Goal: Information Seeking & Learning: Understand process/instructions

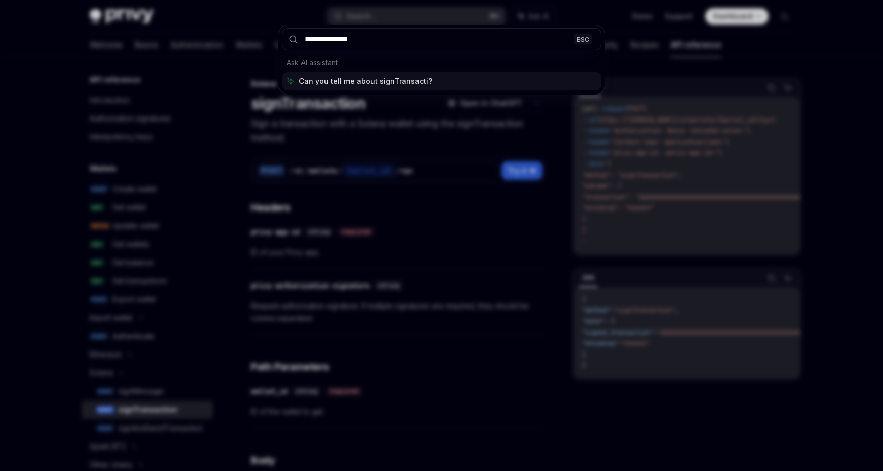
type input "**********"
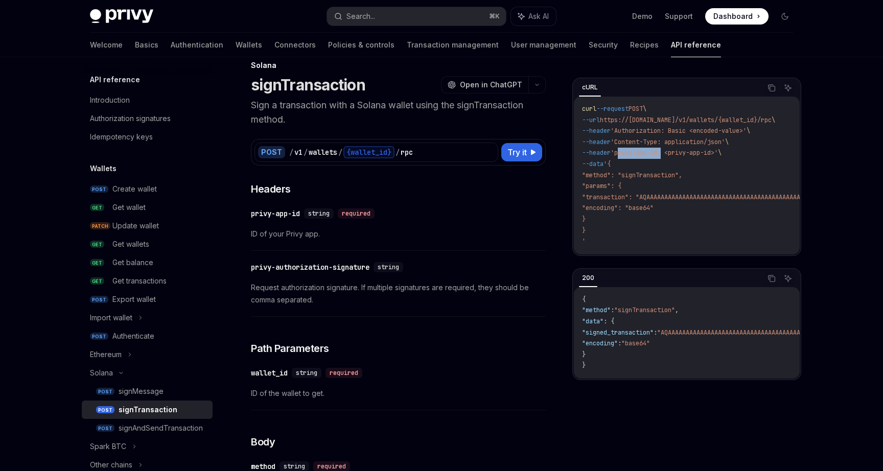
drag, startPoint x: 669, startPoint y: 154, endPoint x: 625, endPoint y: 155, distance: 44.0
click at [625, 155] on span "'privy-app-id: <privy-app-id>'" at bounding box center [664, 153] width 107 height 8
copy span "privy-app-id"
click at [683, 151] on span "'privy-app-id: <privy-app-id>'" at bounding box center [664, 153] width 107 height 8
drag, startPoint x: 761, startPoint y: 129, endPoint x: 622, endPoint y: 134, distance: 139.6
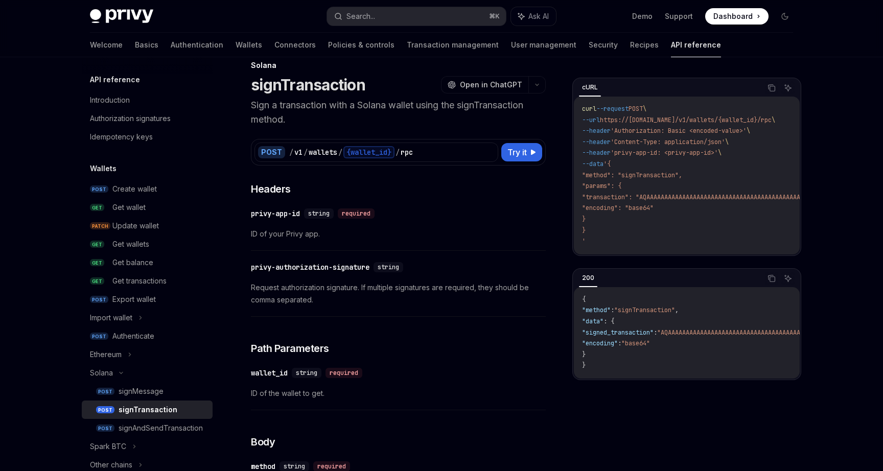
click at [622, 134] on span "'Authorization: Basic <encoded-value>'" at bounding box center [679, 131] width 136 height 8
drag, startPoint x: 785, startPoint y: 120, endPoint x: 612, endPoint y: 123, distance: 172.8
click at [612, 123] on span "--url https://api.privy.io/v1/wallets/{wallet_id}/rpc \" at bounding box center [678, 120] width 193 height 8
copy span "https://api.privy.io/v1/wallets/{wallet_id}/rpc"
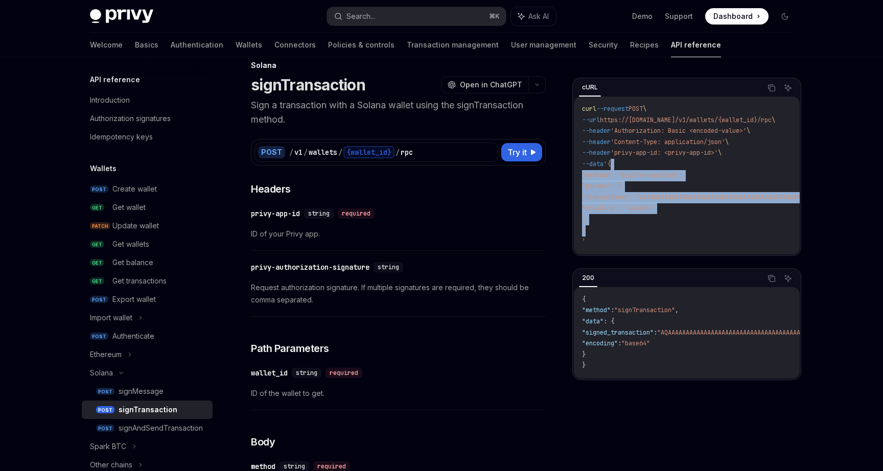
drag, startPoint x: 586, startPoint y: 229, endPoint x: 620, endPoint y: 168, distance: 70.4
copy code "{ "method": "signTransaction", "params": { "transaction": "AQAAAAAAAAAAAAAAAAAA…"
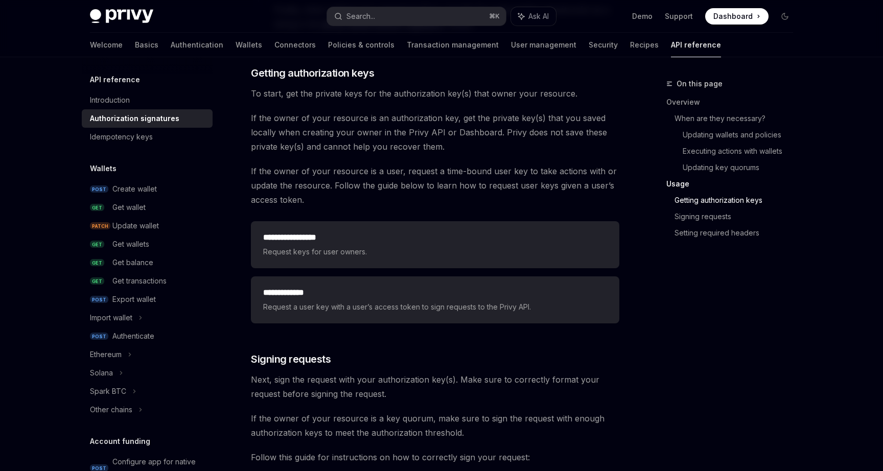
scroll to position [1283, 0]
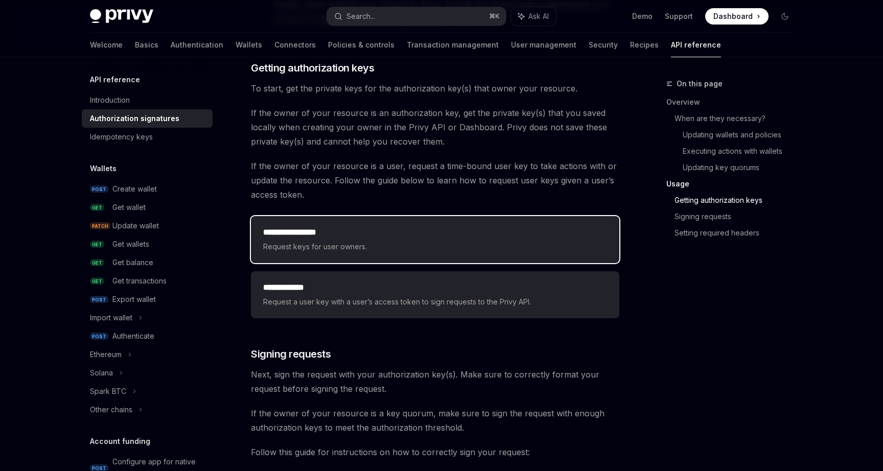
click at [363, 248] on span "Request keys for user owners." at bounding box center [435, 247] width 344 height 12
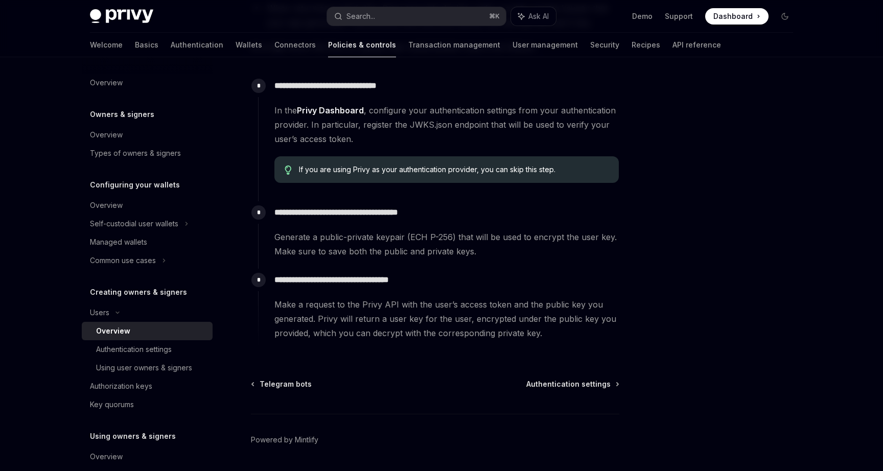
scroll to position [327, 0]
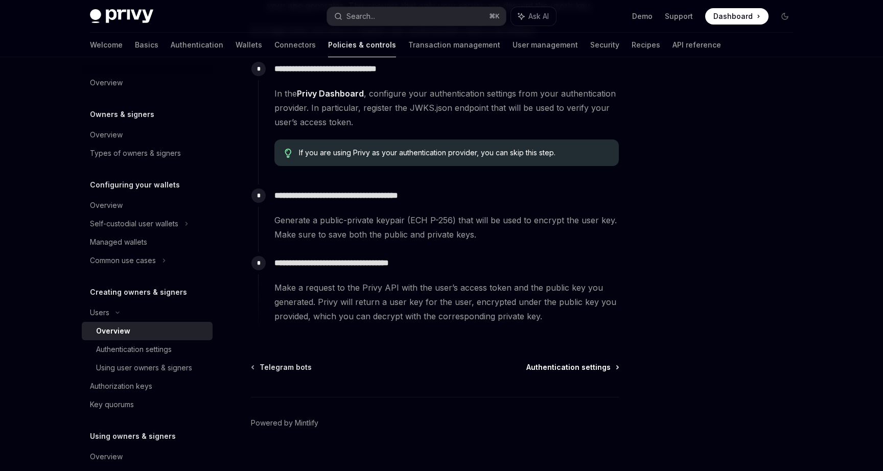
click at [569, 365] on span "Authentication settings" at bounding box center [568, 367] width 84 height 10
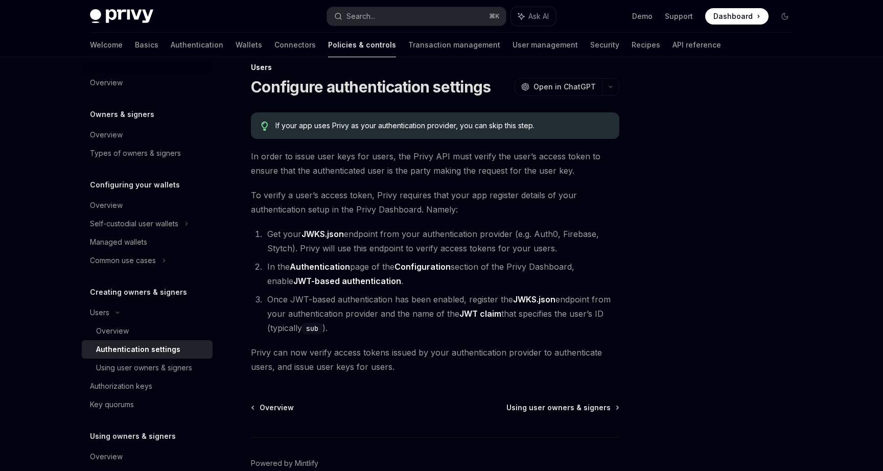
scroll to position [71, 0]
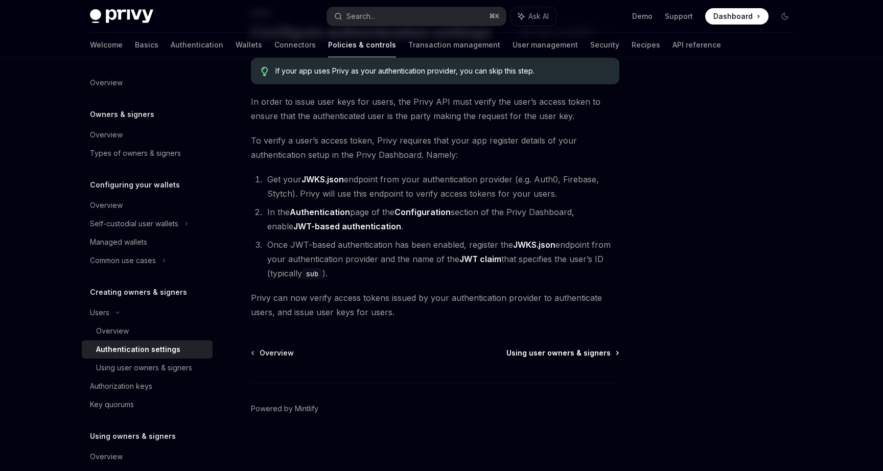
click at [563, 354] on span "Using user owners & signers" at bounding box center [558, 353] width 104 height 10
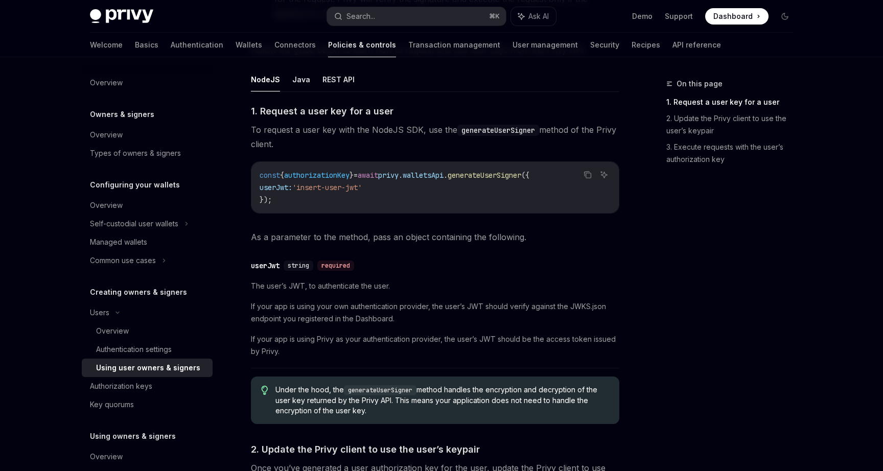
scroll to position [379, 0]
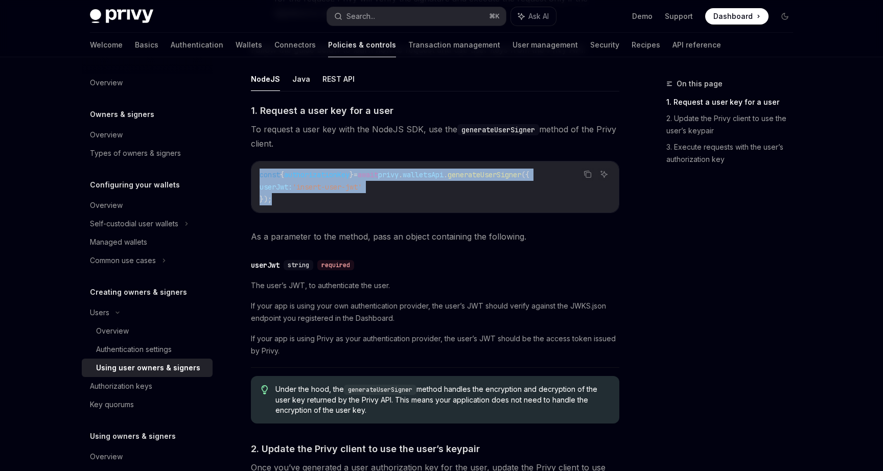
drag, startPoint x: 273, startPoint y: 201, endPoint x: 259, endPoint y: 178, distance: 27.5
click at [259, 178] on div "const { authorizationKey } = await privy . [GEOGRAPHIC_DATA] . generateUserSign…" at bounding box center [434, 186] width 367 height 51
copy code "const { authorizationKey } = await privy . [GEOGRAPHIC_DATA] . generateUserSign…"
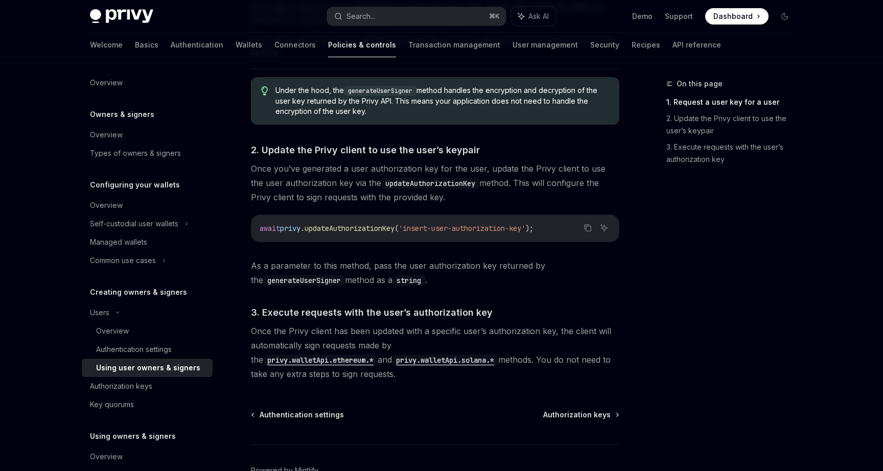
scroll to position [684, 0]
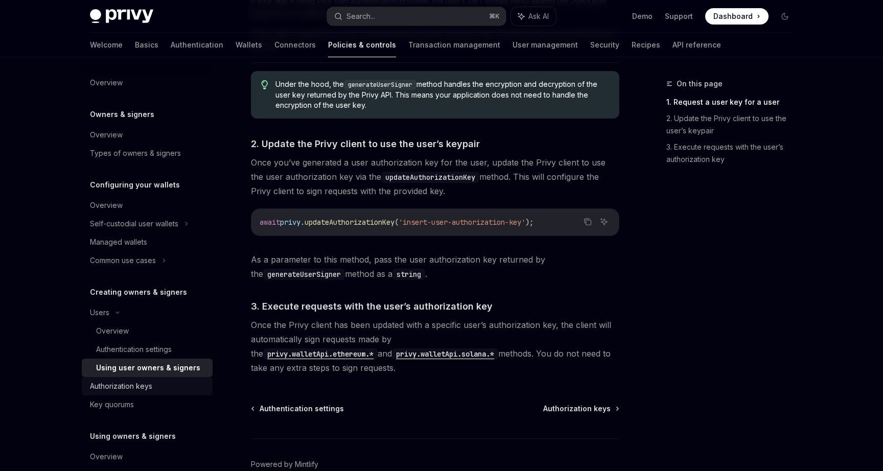
click at [140, 388] on div "Authorization keys" at bounding box center [121, 386] width 62 height 12
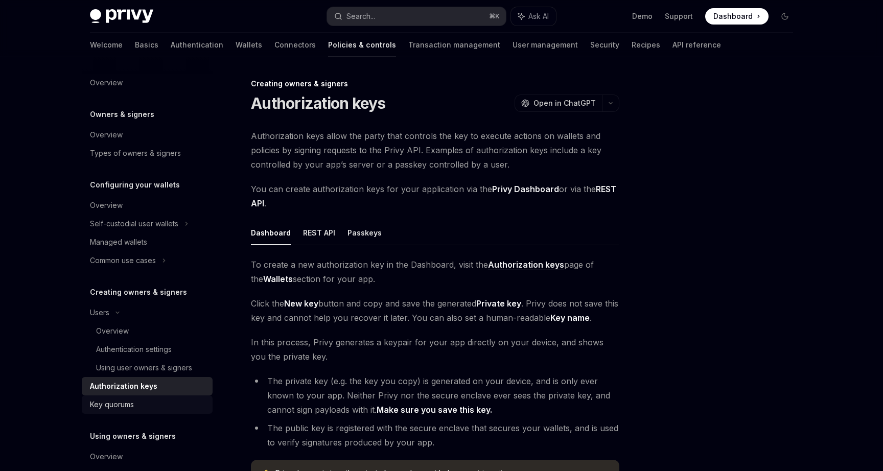
click at [136, 406] on div "Key quorums" at bounding box center [148, 405] width 117 height 12
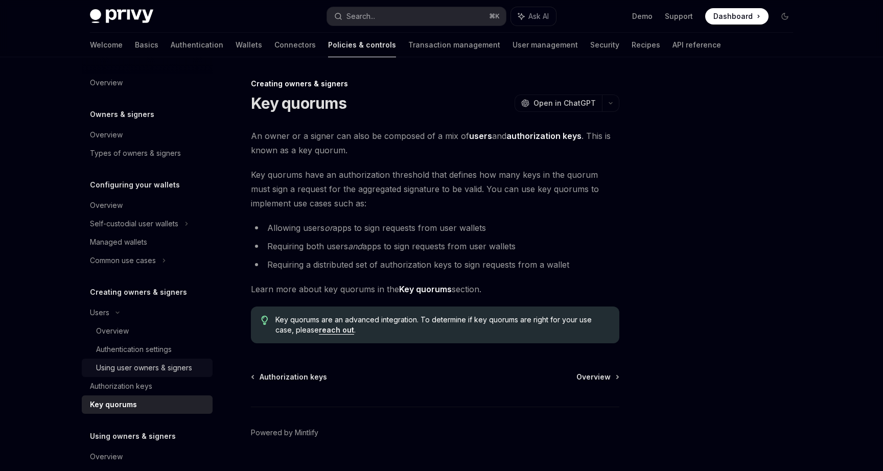
click at [153, 366] on div "Using user owners & signers" at bounding box center [144, 368] width 96 height 12
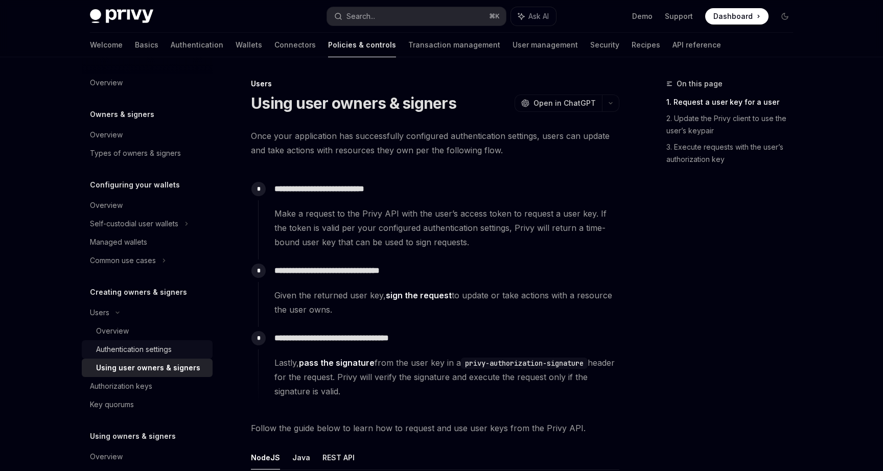
click at [143, 354] on div "Authentication settings" at bounding box center [134, 349] width 76 height 12
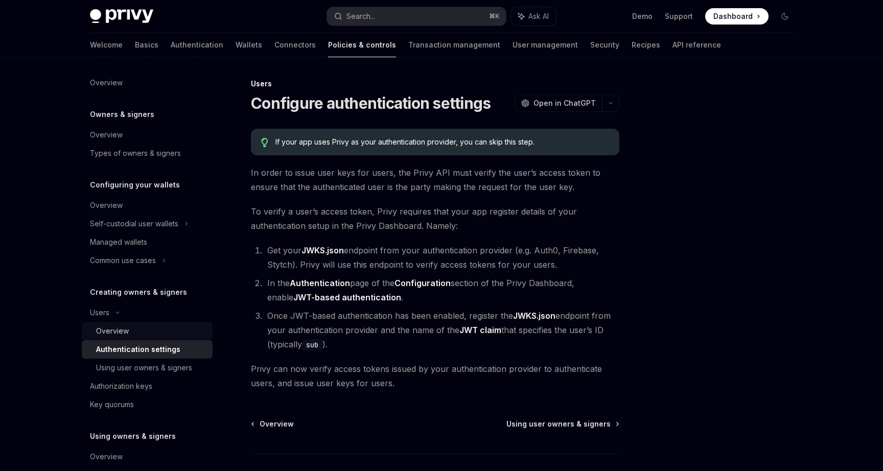
click at [165, 327] on div "Overview" at bounding box center [151, 331] width 110 height 12
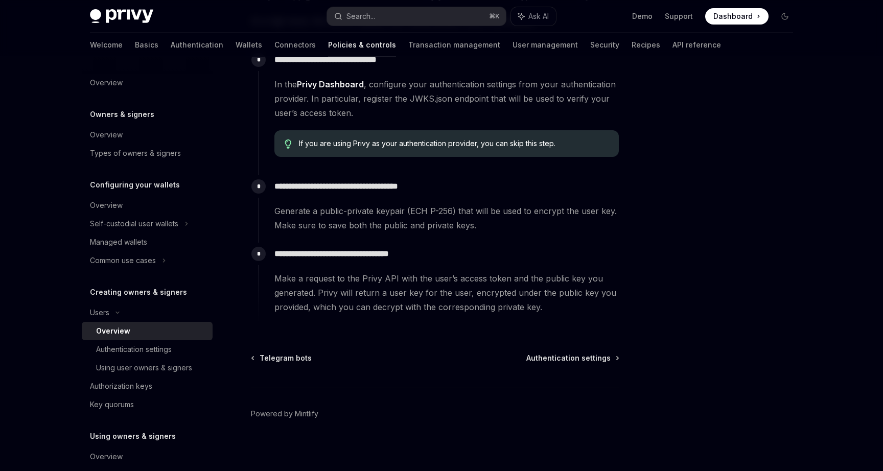
scroll to position [341, 0]
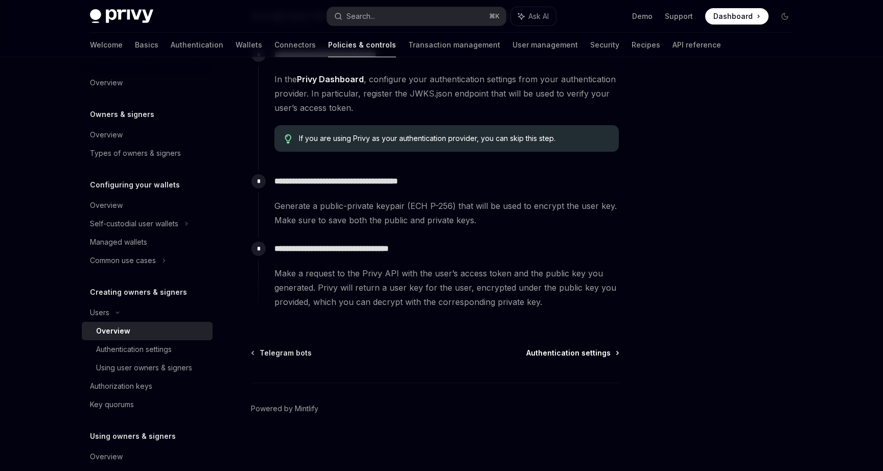
click at [549, 352] on span "Authentication settings" at bounding box center [568, 353] width 84 height 10
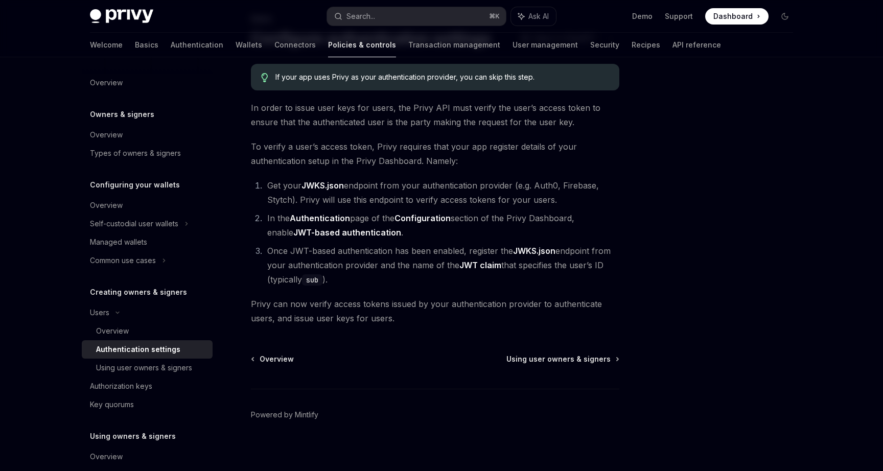
scroll to position [71, 0]
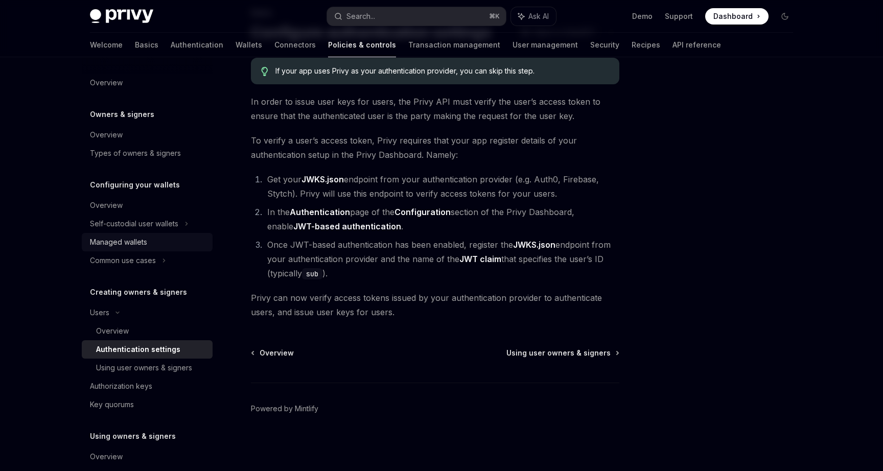
click at [138, 241] on div "Managed wallets" at bounding box center [118, 242] width 57 height 12
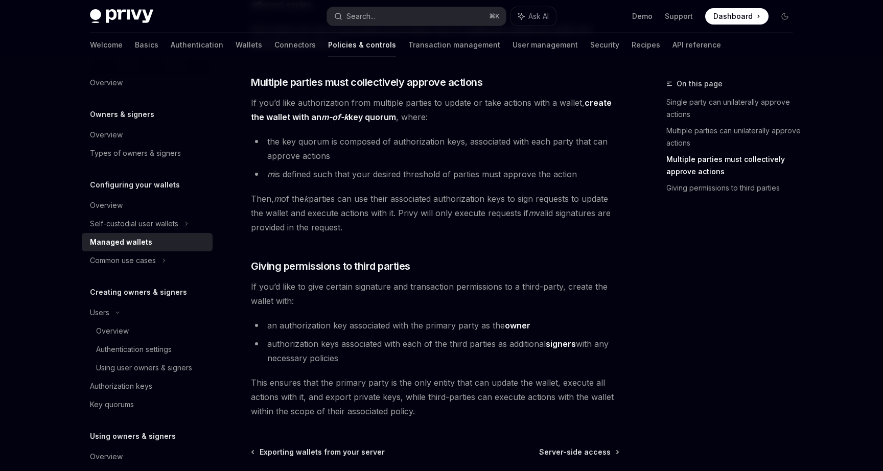
scroll to position [474, 0]
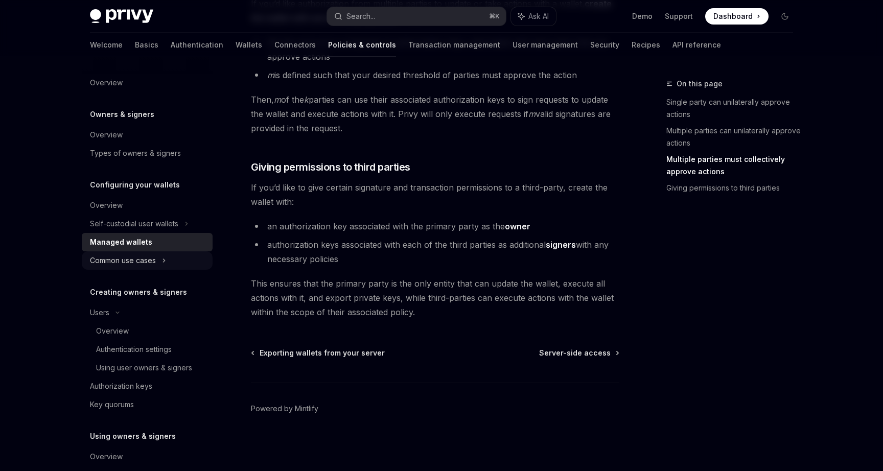
click at [158, 258] on div "Common use cases" at bounding box center [147, 260] width 131 height 18
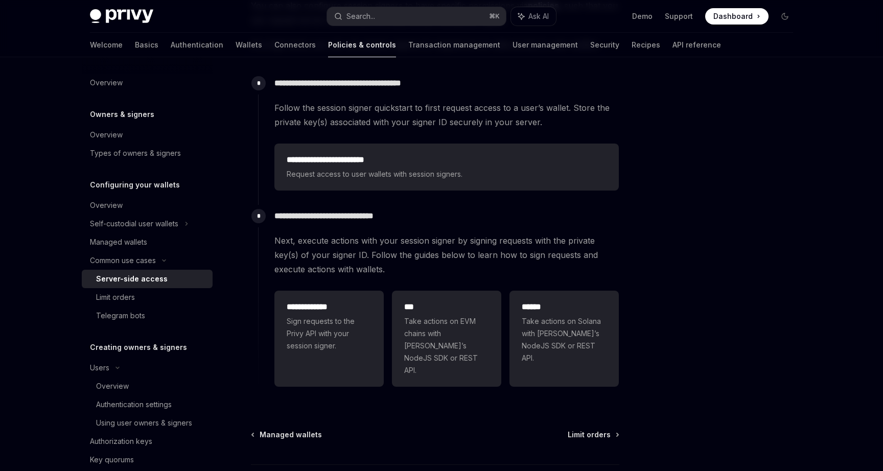
scroll to position [217, 0]
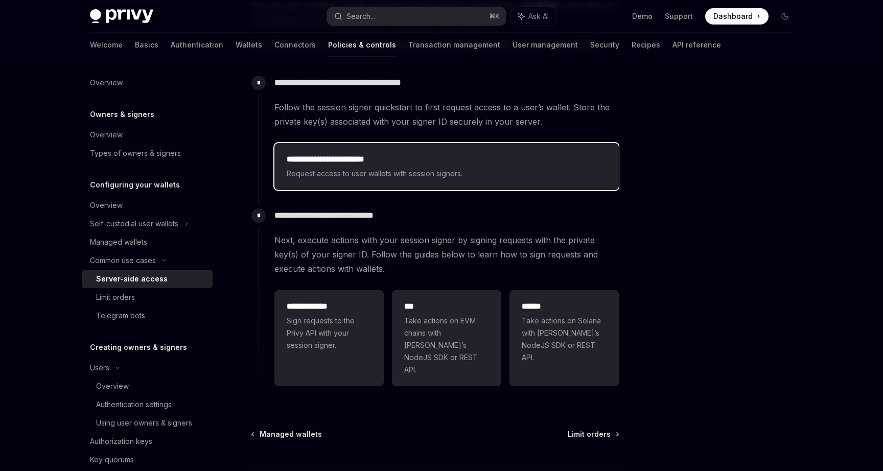
click at [358, 159] on h2 "**********" at bounding box center [447, 159] width 320 height 12
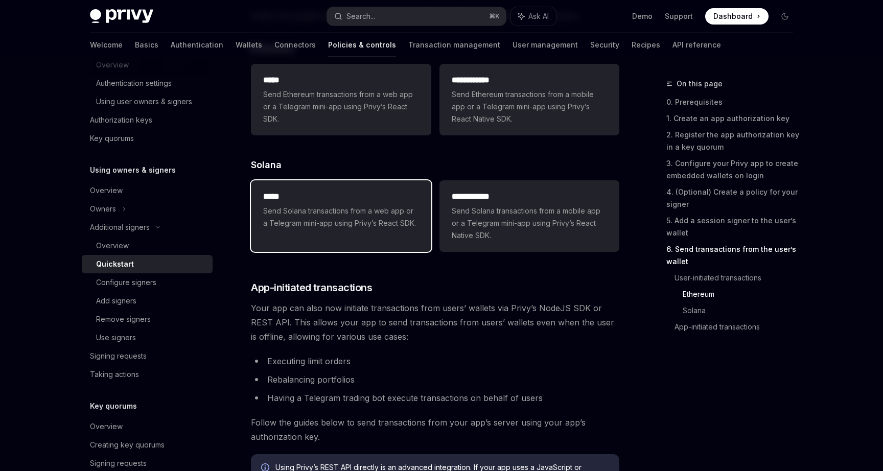
scroll to position [2219, 0]
click at [364, 223] on span "Send Solana transactions from a web app or a Telegram mini-app using Privy’s Re…" at bounding box center [340, 216] width 155 height 25
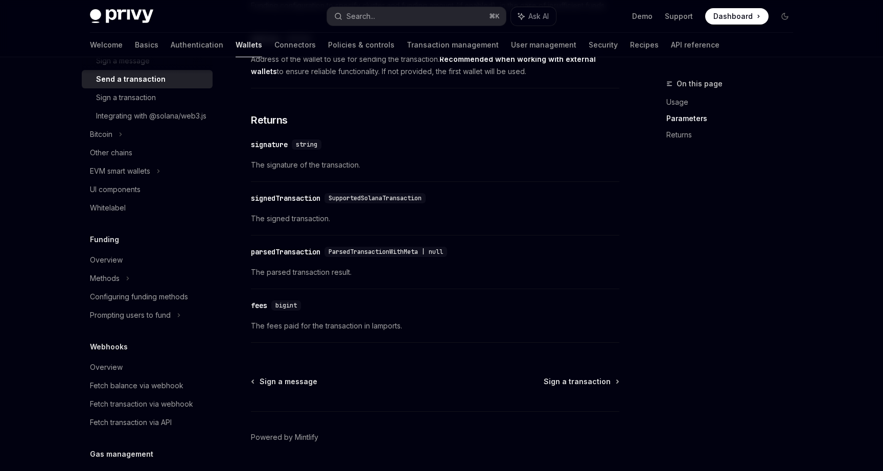
scroll to position [1300, 0]
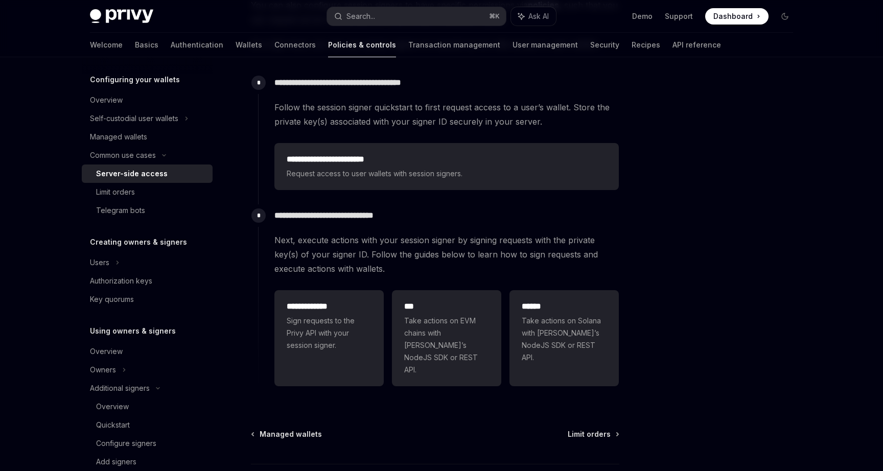
scroll to position [128, 0]
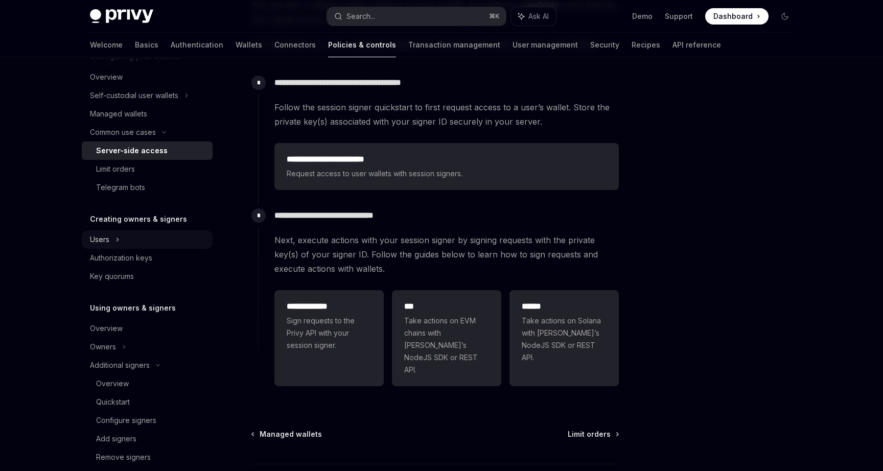
click at [114, 245] on div "Users" at bounding box center [147, 239] width 131 height 18
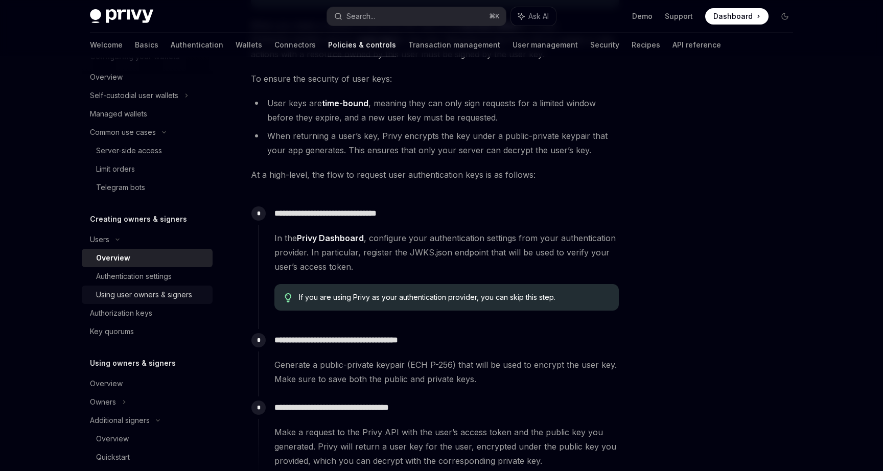
scroll to position [189, 0]
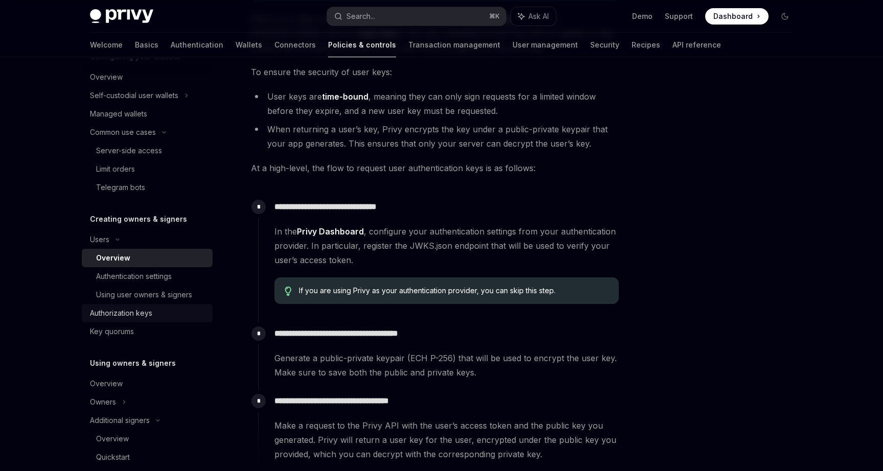
click at [175, 304] on link "Authorization keys" at bounding box center [147, 313] width 131 height 18
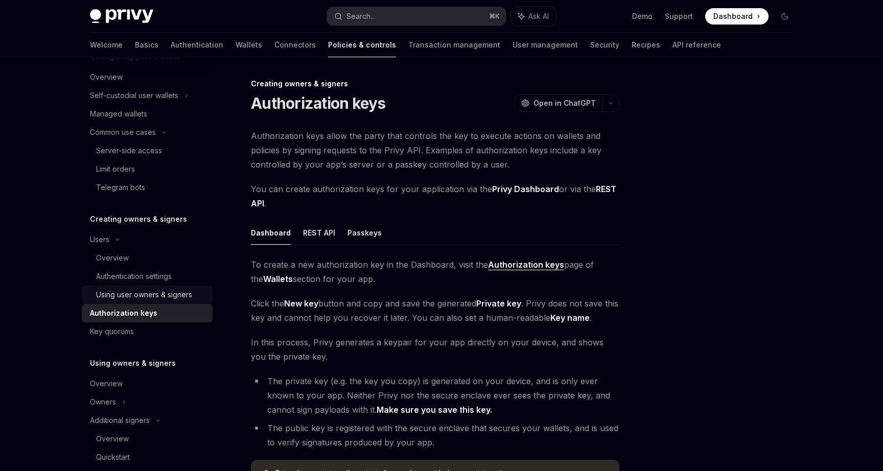
click at [172, 289] on div "Using user owners & signers" at bounding box center [144, 295] width 96 height 12
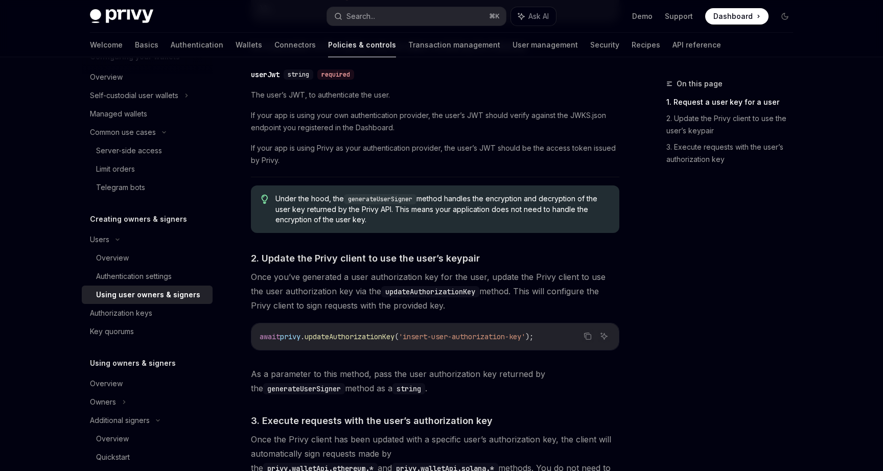
scroll to position [576, 0]
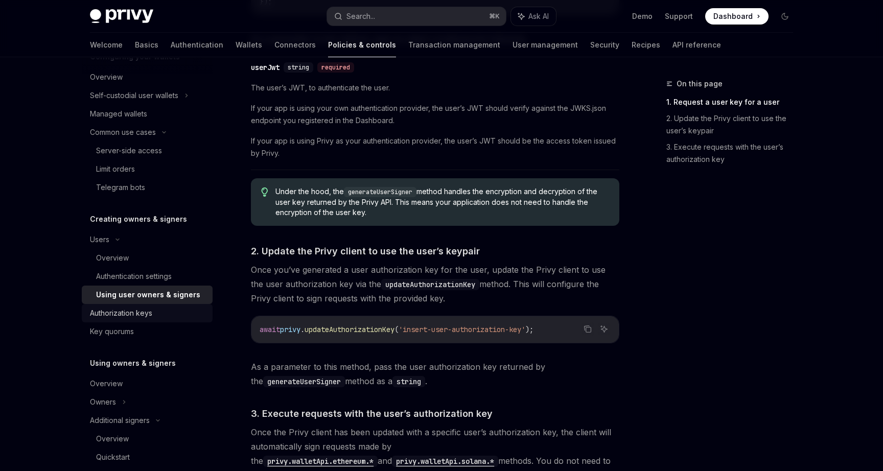
click at [149, 314] on div "Authorization keys" at bounding box center [121, 313] width 62 height 12
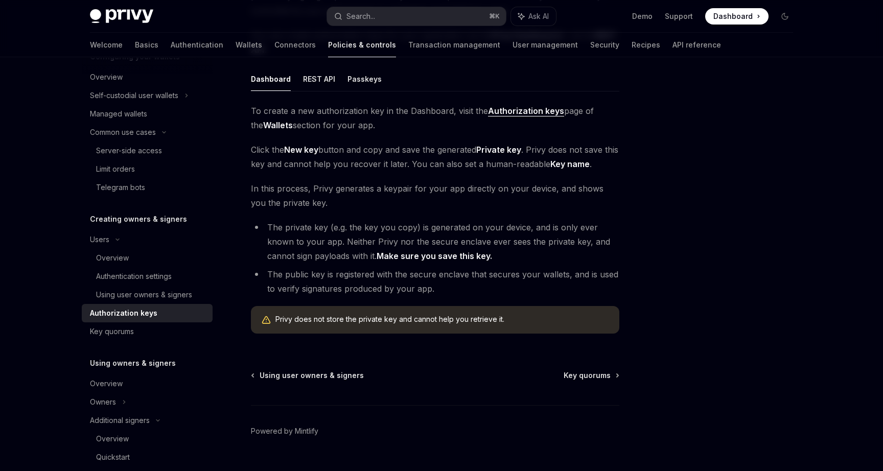
scroll to position [154, 0]
click at [575, 379] on span "Key quorums" at bounding box center [587, 375] width 47 height 10
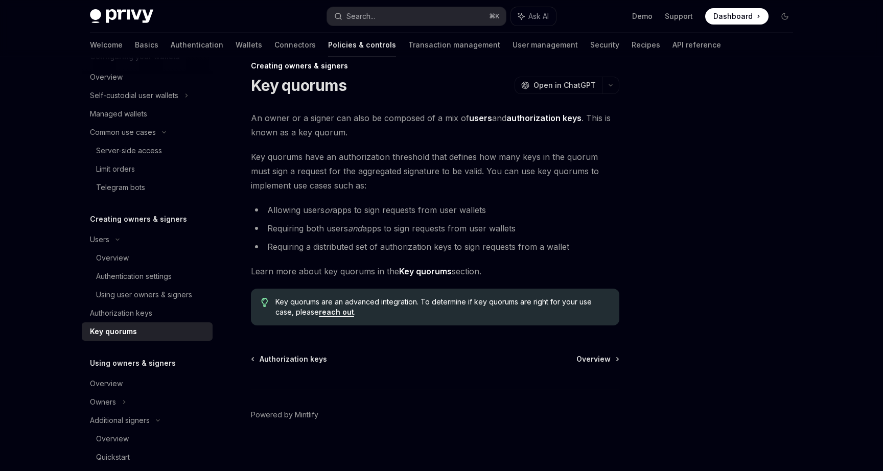
scroll to position [24, 0]
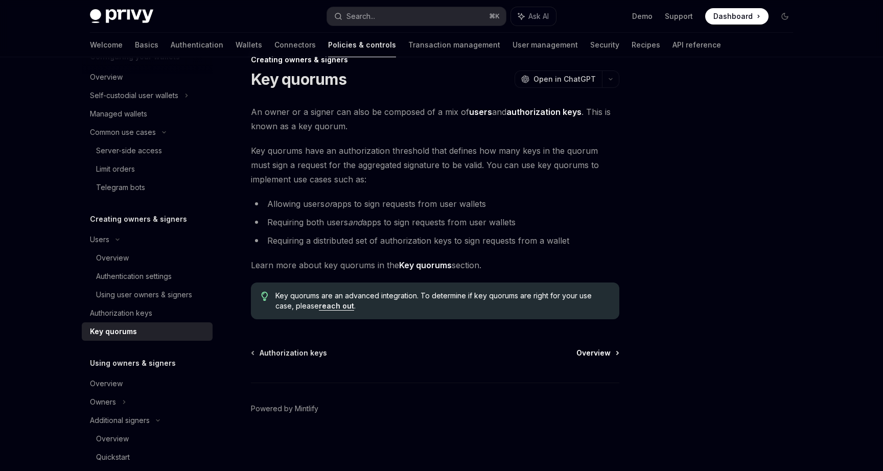
click at [588, 352] on span "Overview" at bounding box center [593, 353] width 34 height 10
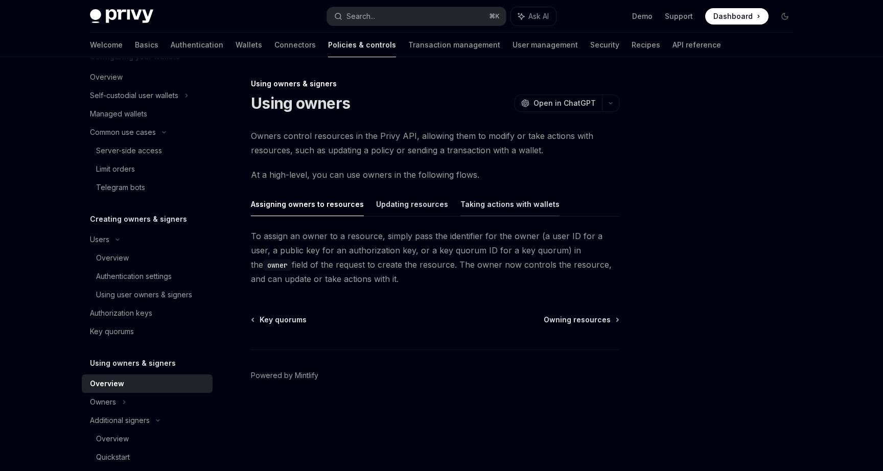
click at [473, 202] on button "Taking actions with wallets" at bounding box center [509, 204] width 99 height 24
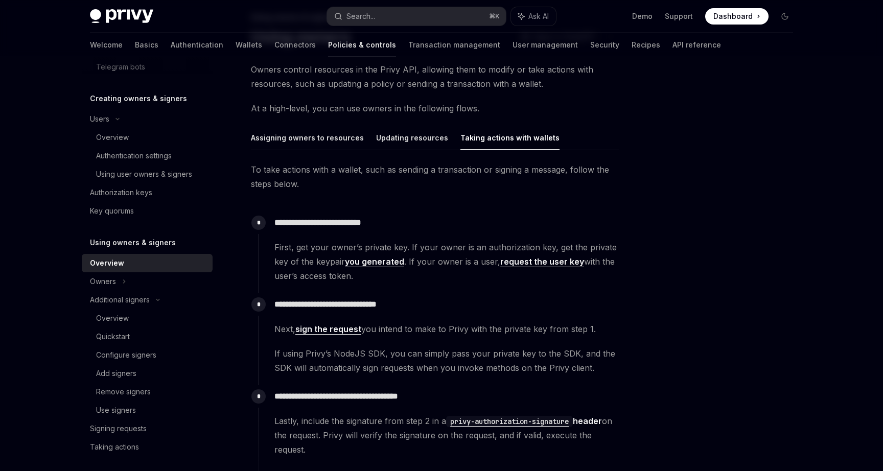
scroll to position [61, 0]
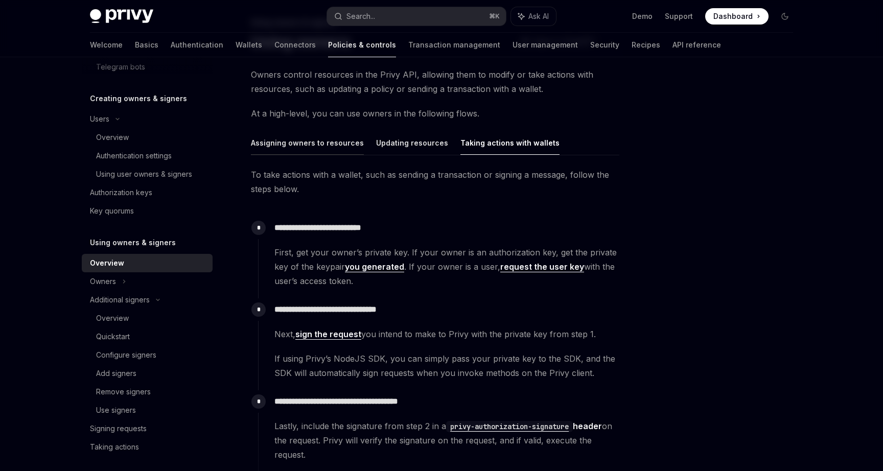
click at [338, 148] on button "Assigning owners to resources" at bounding box center [307, 143] width 113 height 24
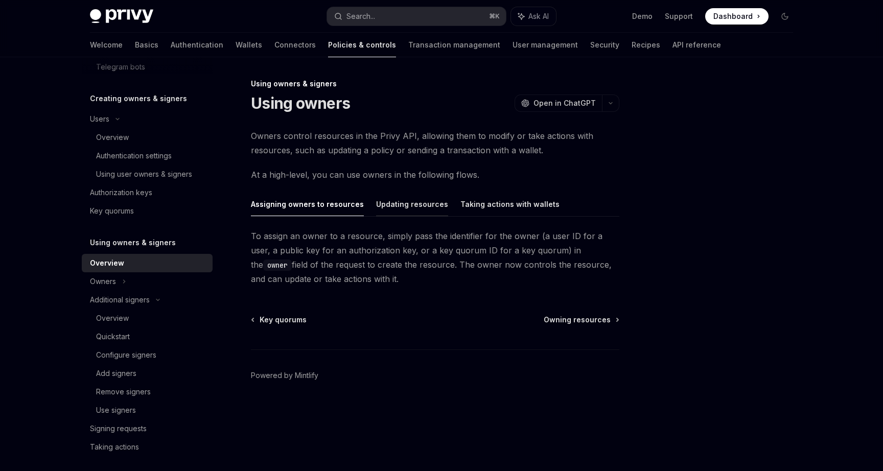
click at [397, 204] on button "Updating resources" at bounding box center [412, 204] width 72 height 24
type textarea "*"
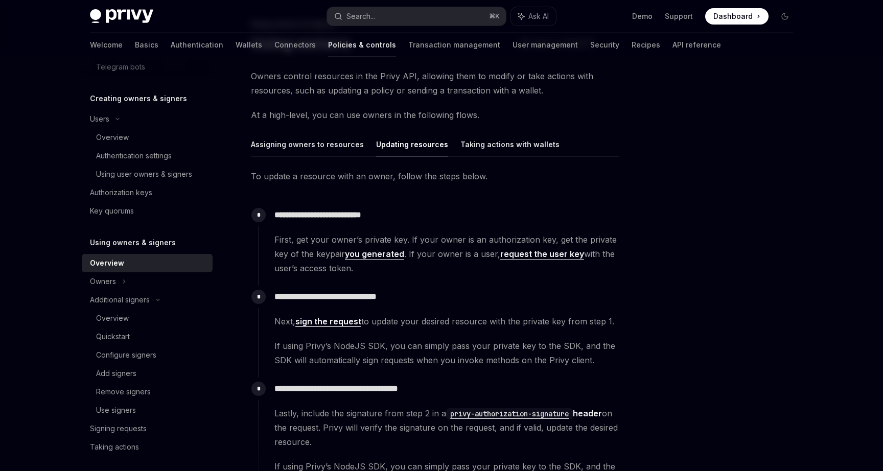
scroll to position [65, 0]
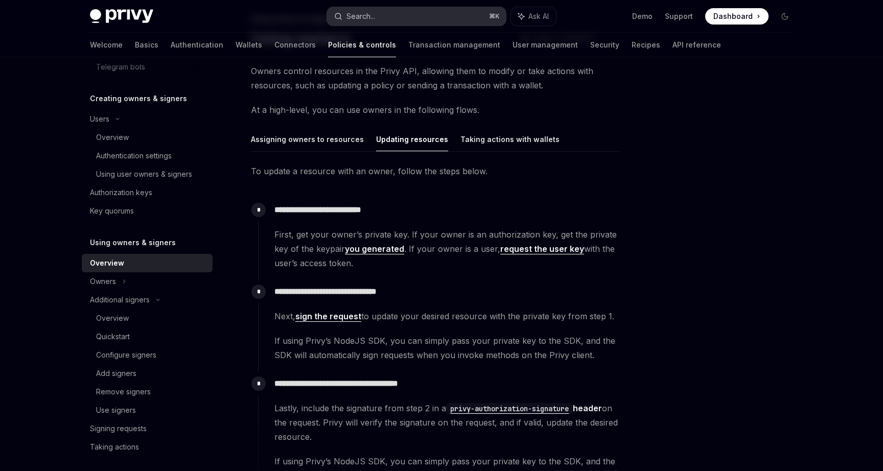
click at [368, 15] on div "Search..." at bounding box center [360, 16] width 29 height 12
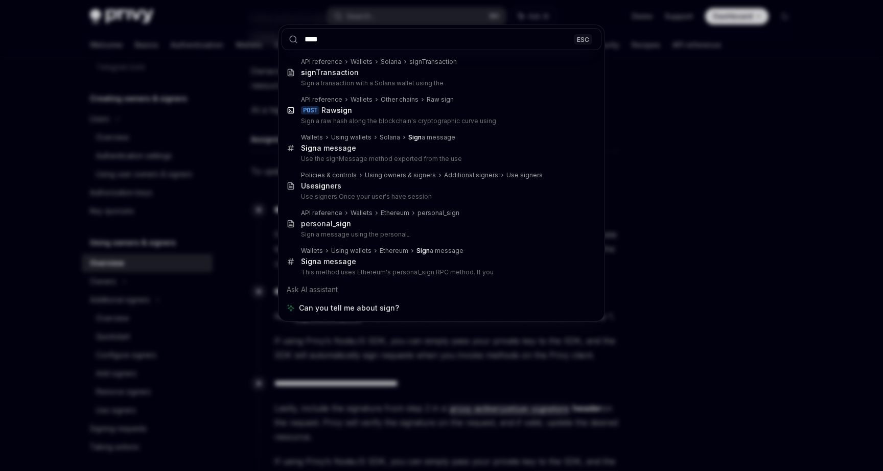
type input "****"
click at [245, 131] on div "**** ESC API reference Wallets Solana signTransaction sign Transaction Sign a t…" at bounding box center [441, 235] width 883 height 471
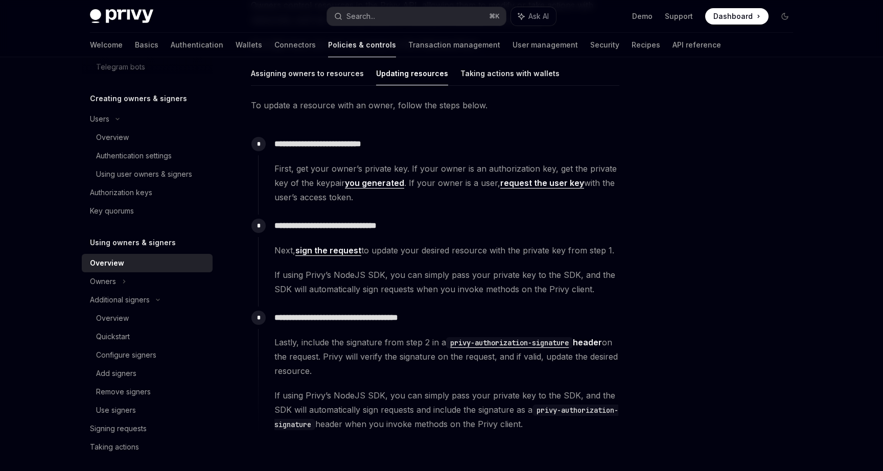
scroll to position [206, 0]
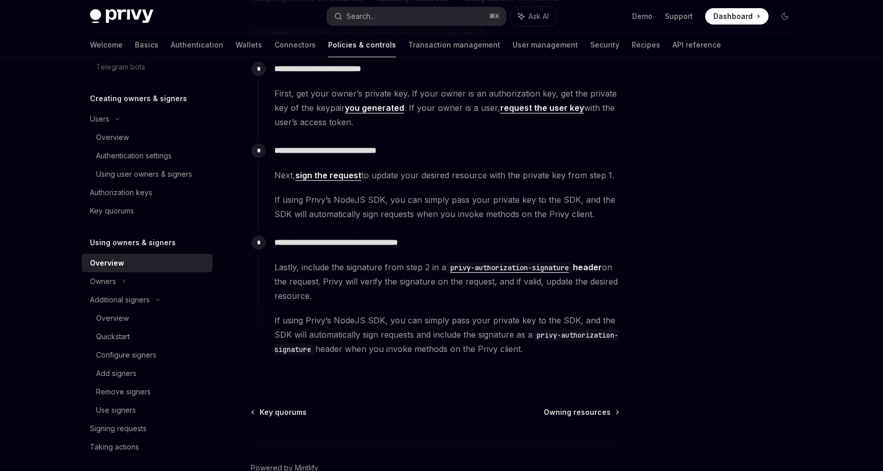
click at [433, 200] on span "If using Privy’s NodeJS SDK, you can simply pass your private key to the SDK, a…" at bounding box center [446, 207] width 344 height 29
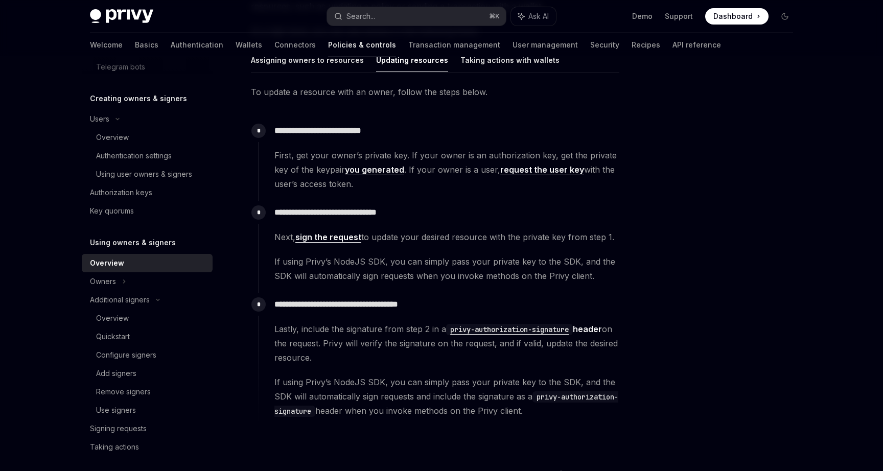
scroll to position [132, 0]
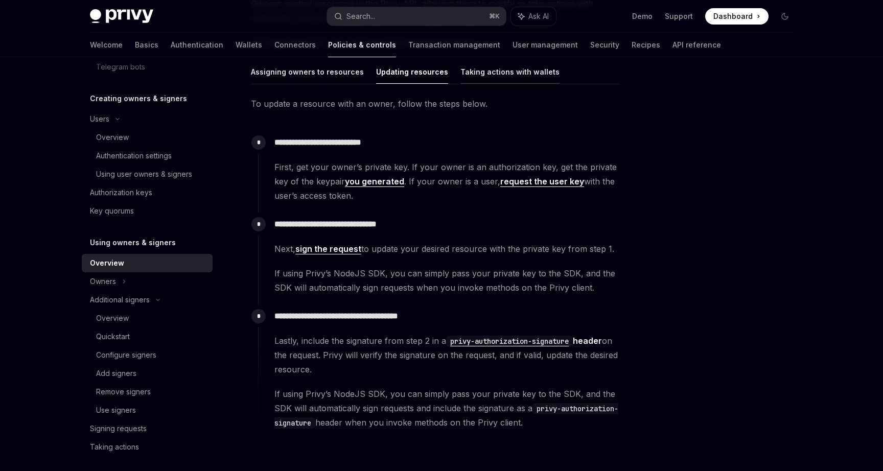
click at [500, 74] on button "Taking actions with wallets" at bounding box center [509, 72] width 99 height 24
type textarea "*"
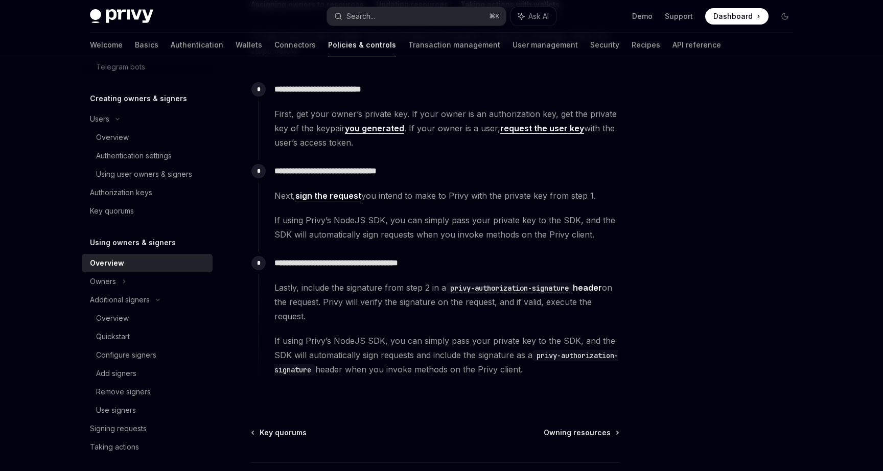
scroll to position [170, 0]
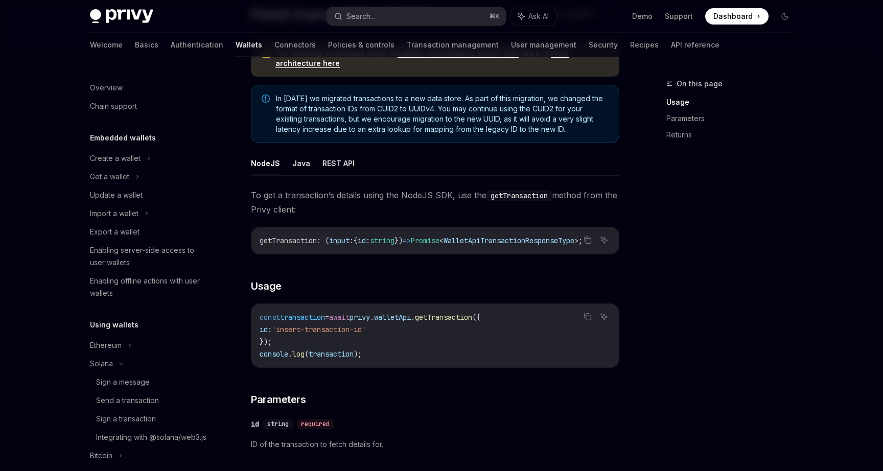
scroll to position [492, 0]
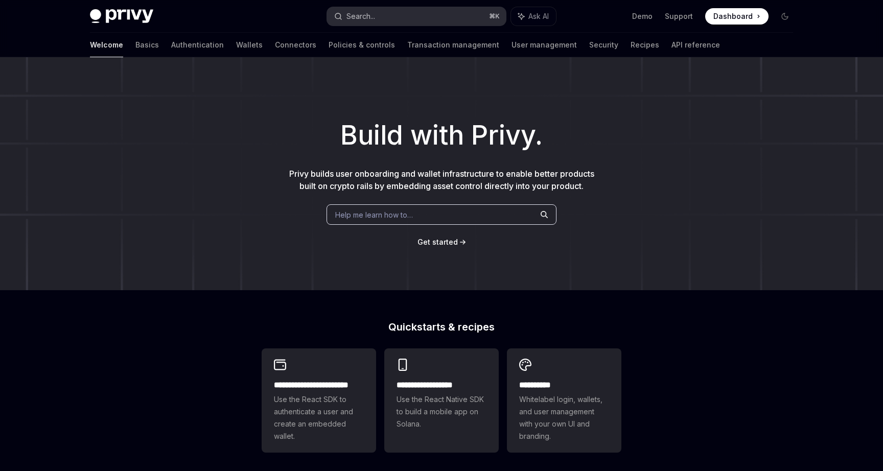
click at [363, 17] on div "Search..." at bounding box center [360, 16] width 29 height 12
type textarea "*"
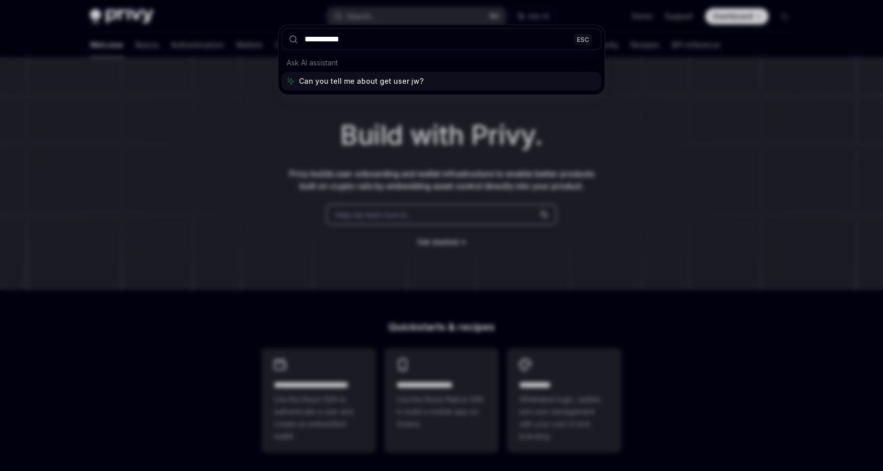
type input "**********"
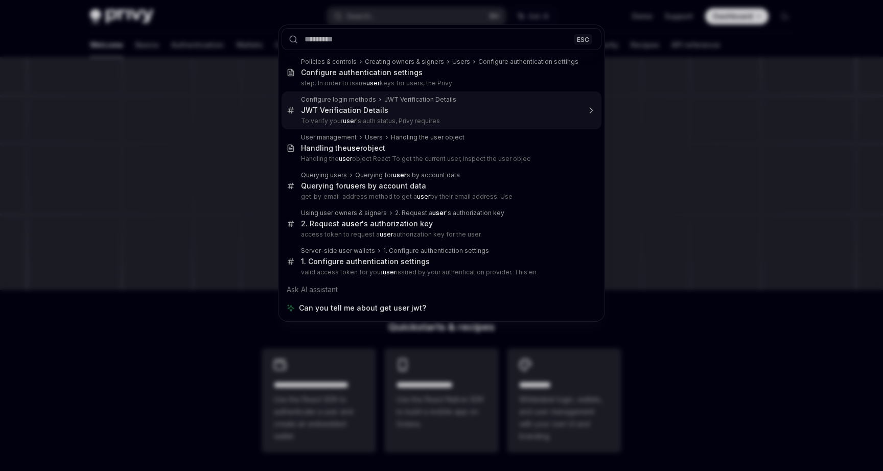
type textarea "*"
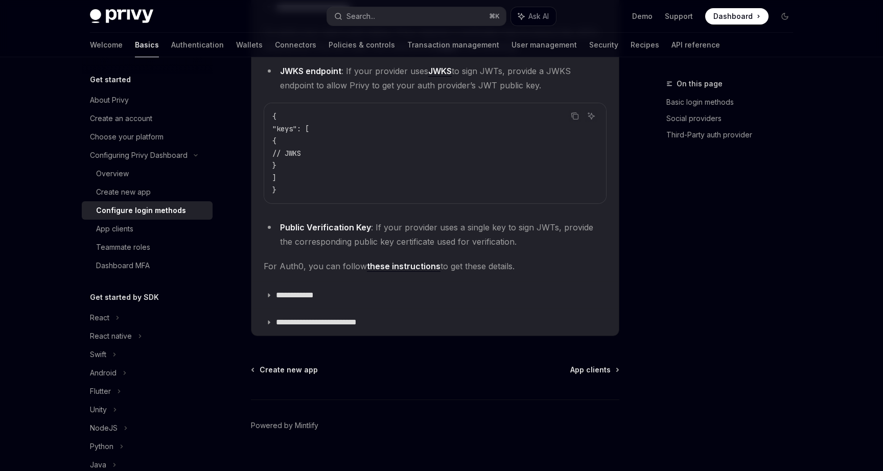
scroll to position [766, 0]
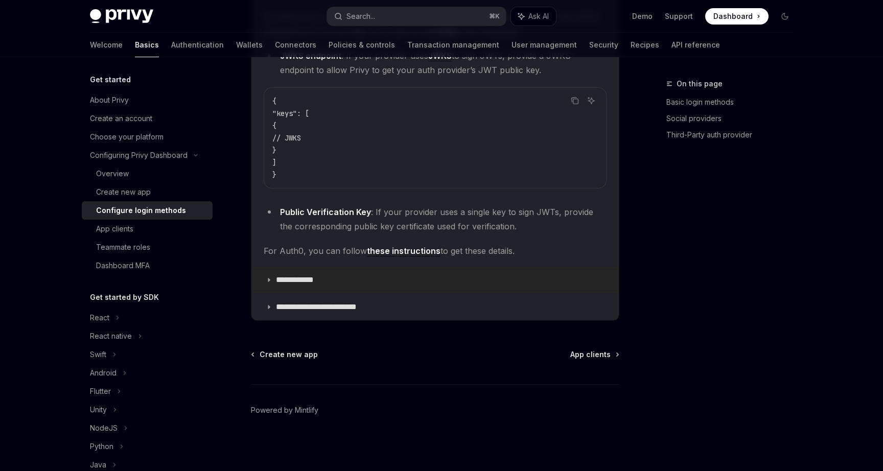
click at [314, 277] on p "**********" at bounding box center [302, 280] width 53 height 10
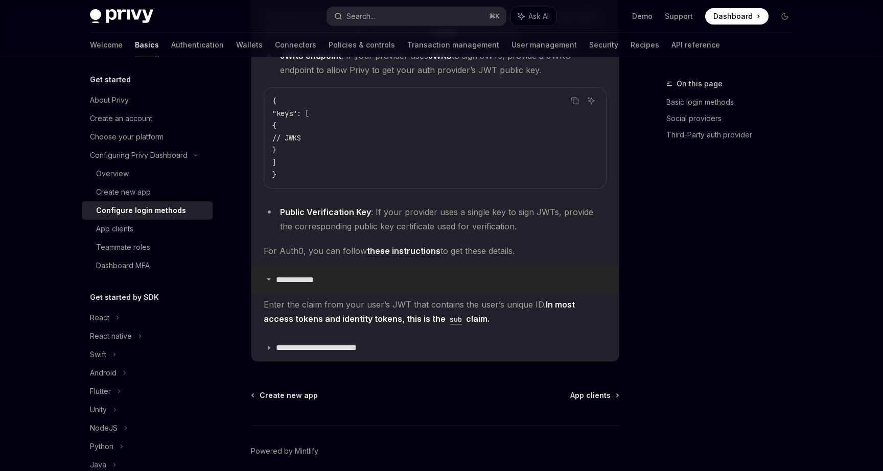
click at [314, 277] on p "**********" at bounding box center [302, 280] width 53 height 10
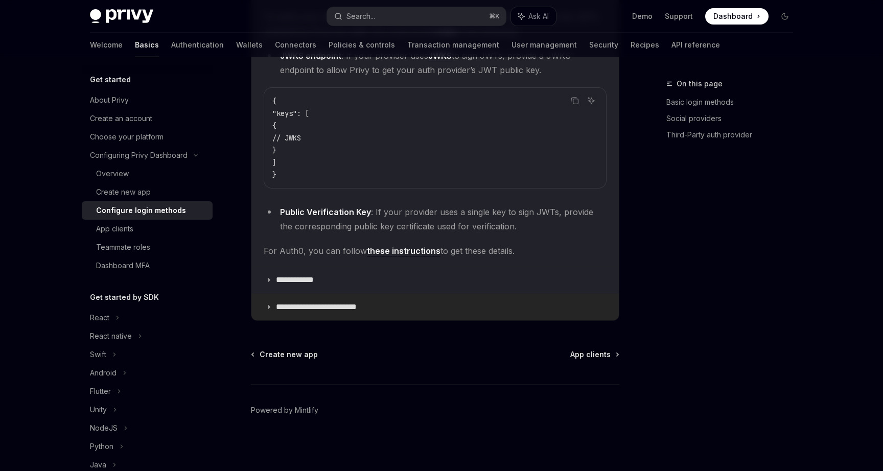
click at [311, 308] on p "**********" at bounding box center [329, 307] width 106 height 10
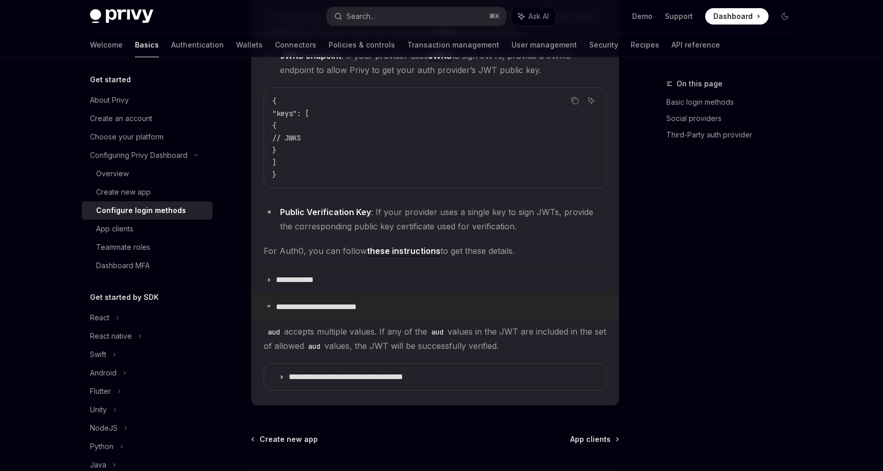
click at [311, 308] on p "**********" at bounding box center [329, 307] width 106 height 10
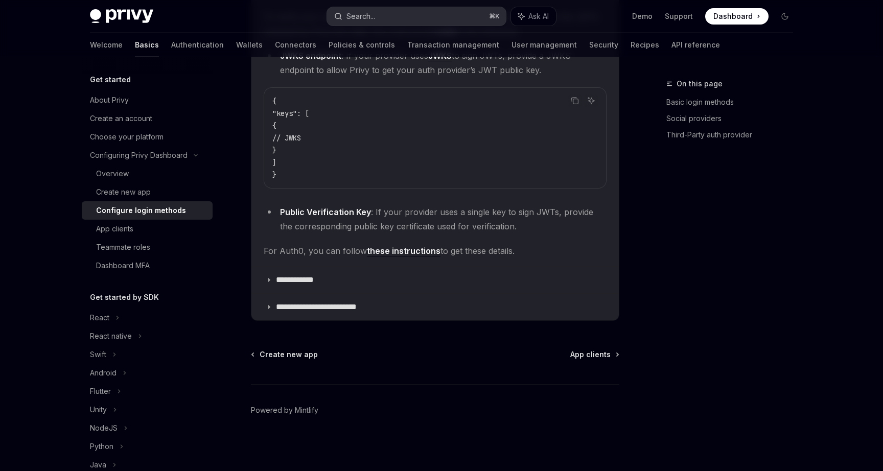
click at [360, 16] on div "Search..." at bounding box center [360, 16] width 29 height 12
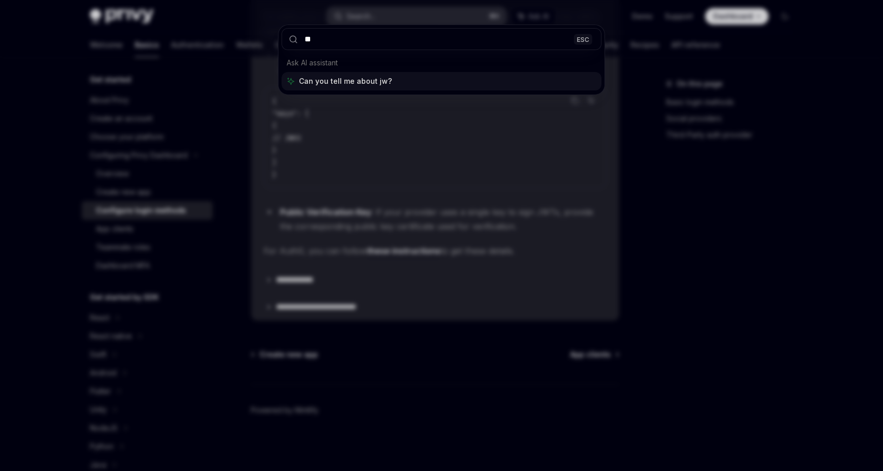
type input "***"
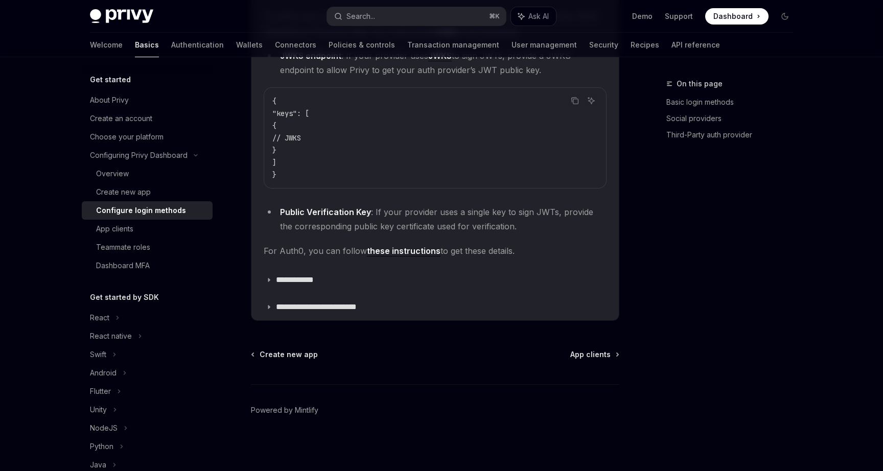
type textarea "*"
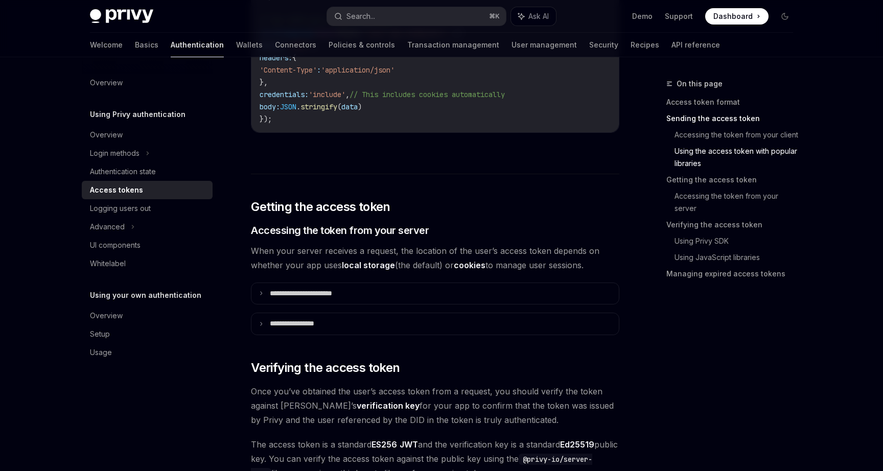
scroll to position [1175, 0]
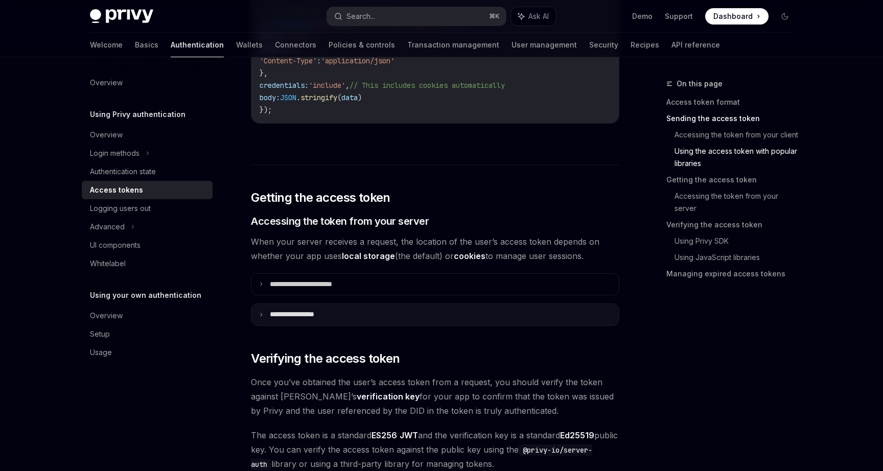
click at [311, 314] on p "**********" at bounding box center [302, 314] width 64 height 9
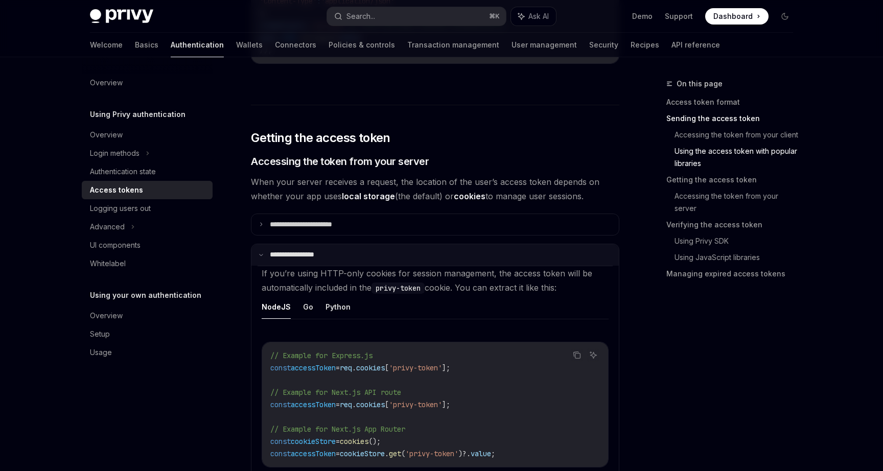
scroll to position [1239, 0]
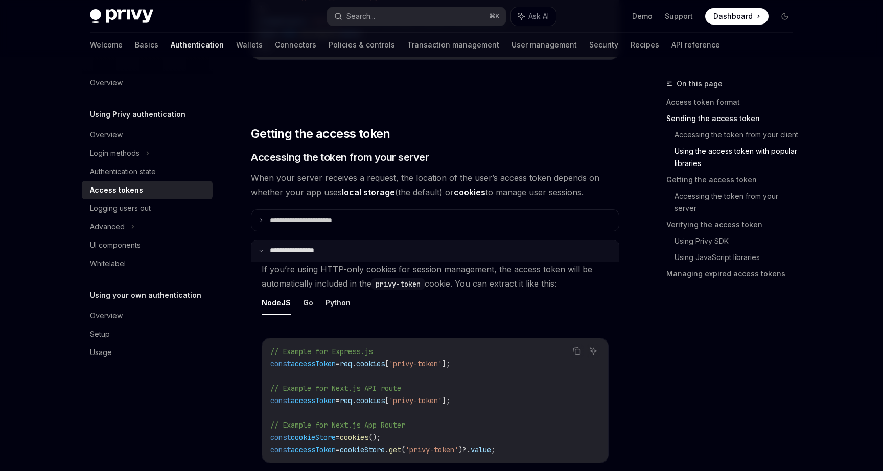
click at [312, 254] on p "**********" at bounding box center [300, 250] width 61 height 9
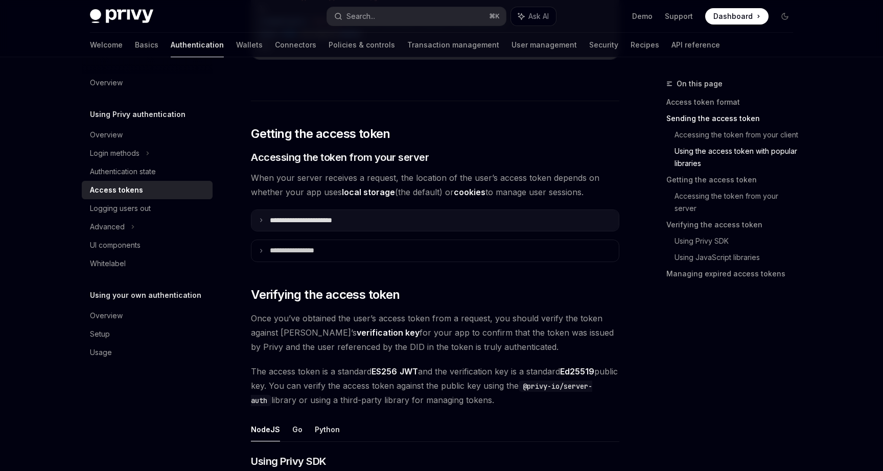
click at [314, 220] on p "**********" at bounding box center [312, 220] width 85 height 9
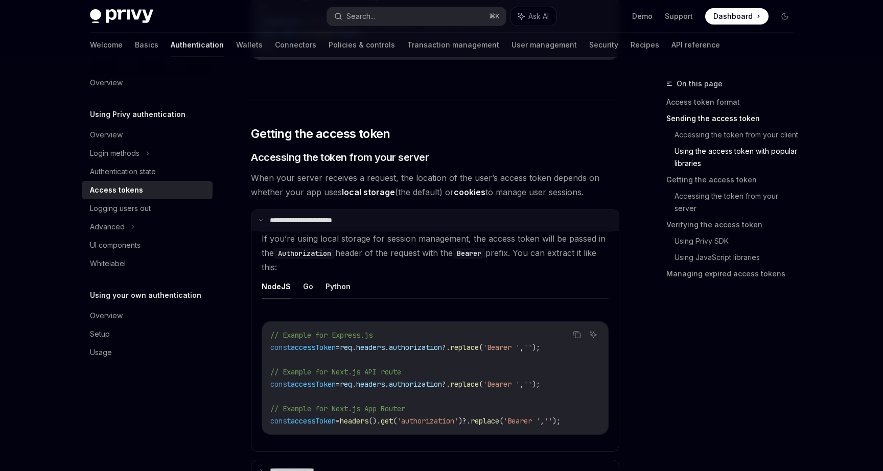
click at [314, 220] on p "**********" at bounding box center [311, 220] width 82 height 9
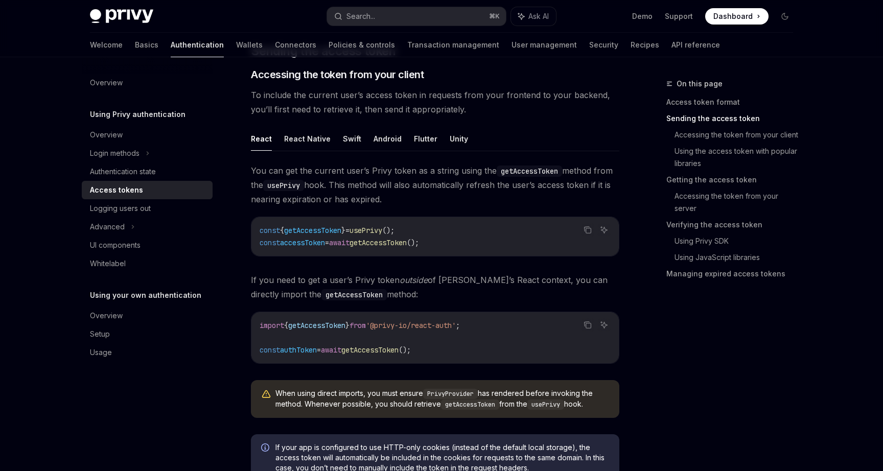
scroll to position [374, 0]
